Goal: Transaction & Acquisition: Book appointment/travel/reservation

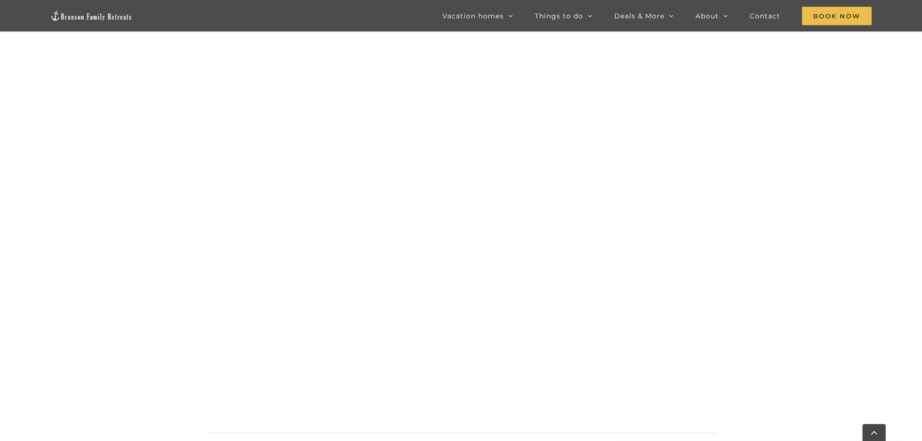
scroll to position [828, 0]
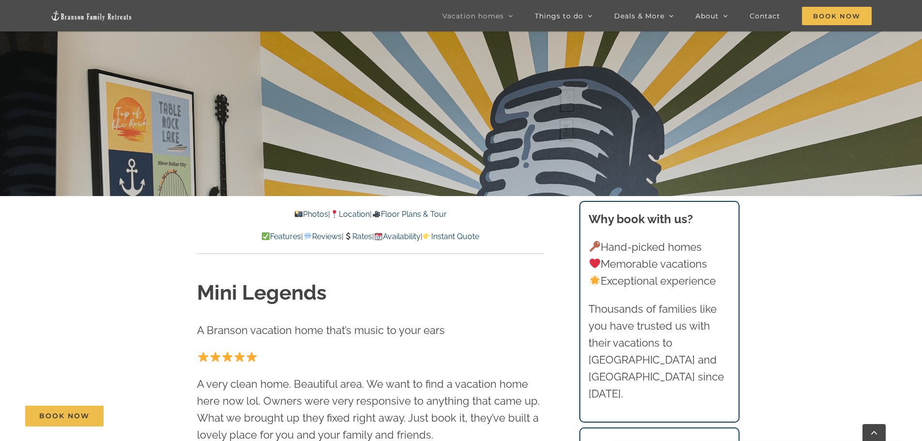
scroll to position [290, 0]
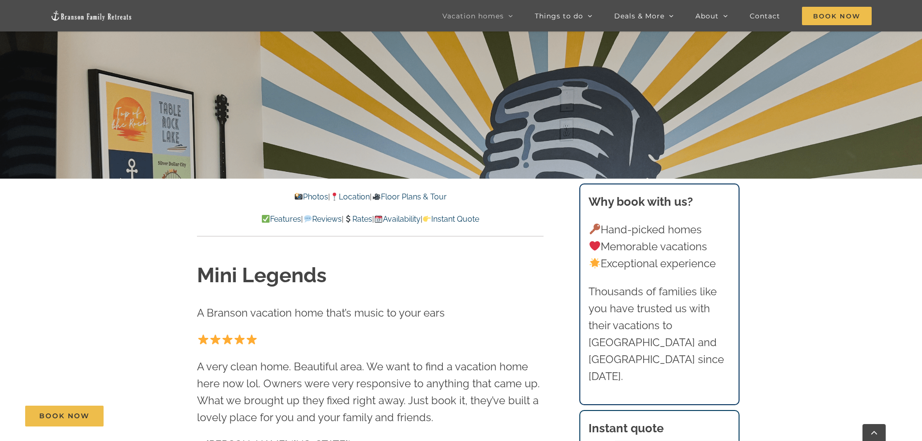
click at [355, 195] on link "Location" at bounding box center [350, 196] width 40 height 9
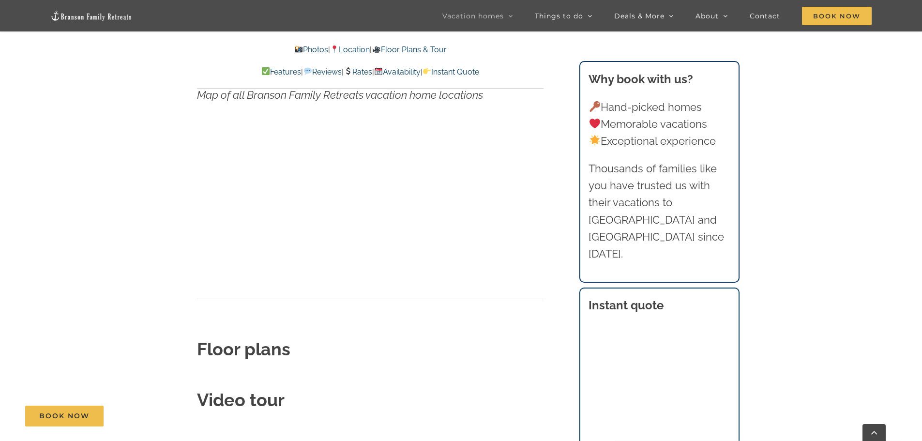
scroll to position [3200, 0]
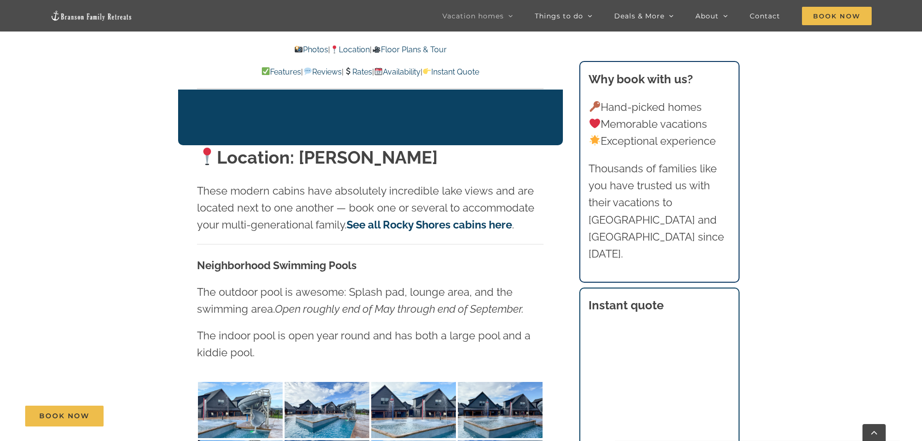
scroll to position [290, 0]
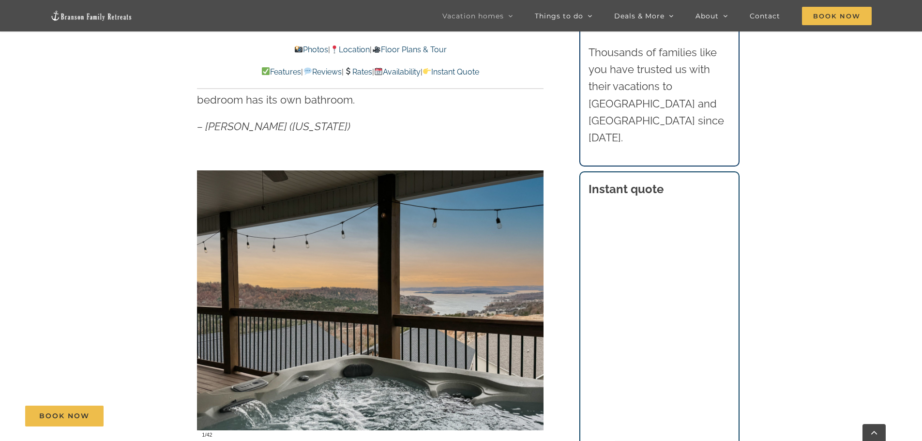
scroll to position [774, 0]
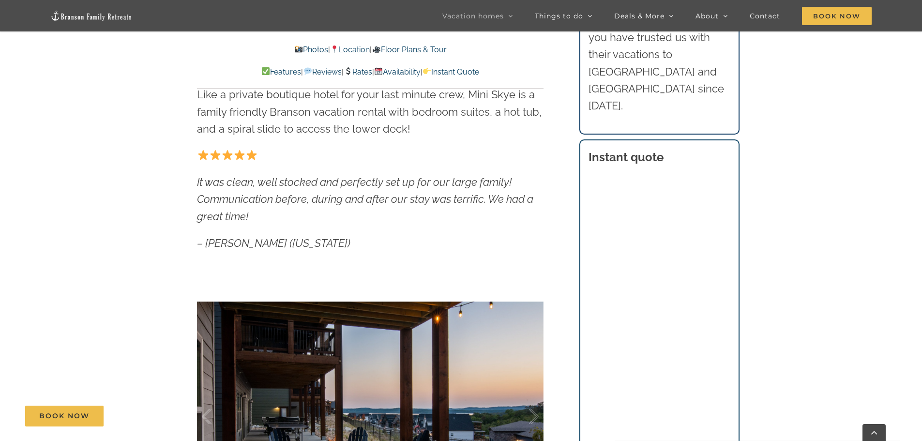
scroll to position [629, 0]
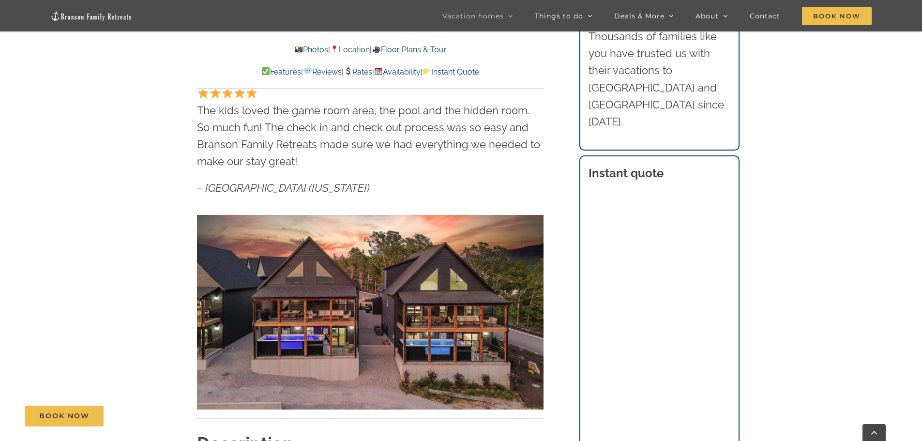
scroll to position [629, 0]
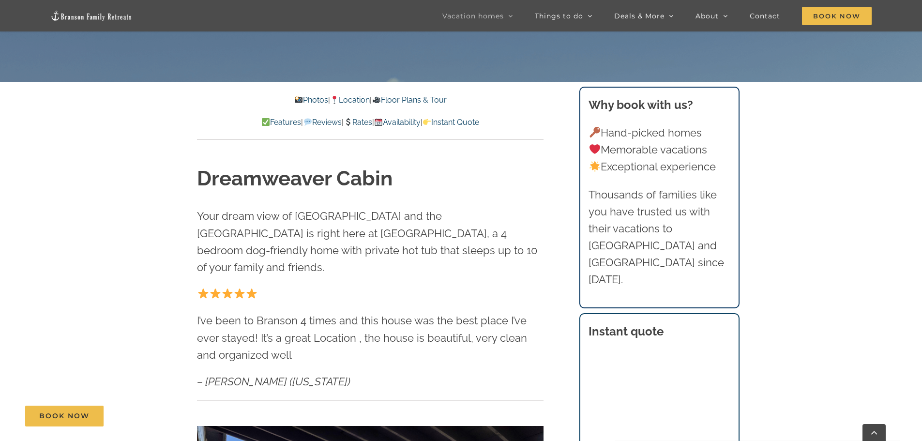
scroll to position [97, 0]
